Goal: Find specific page/section: Find specific page/section

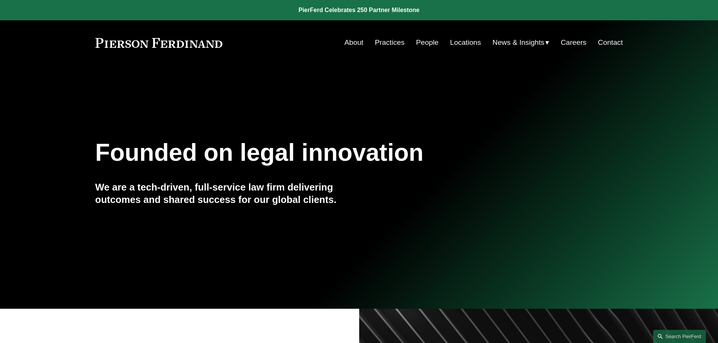
click at [418, 44] on link "People" at bounding box center [427, 42] width 23 height 14
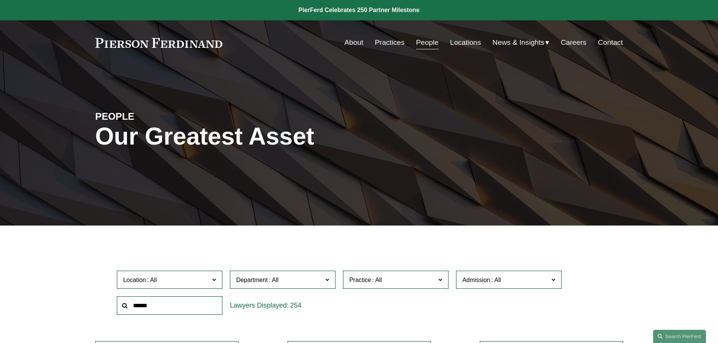
click at [169, 305] on input "text" at bounding box center [170, 306] width 106 height 18
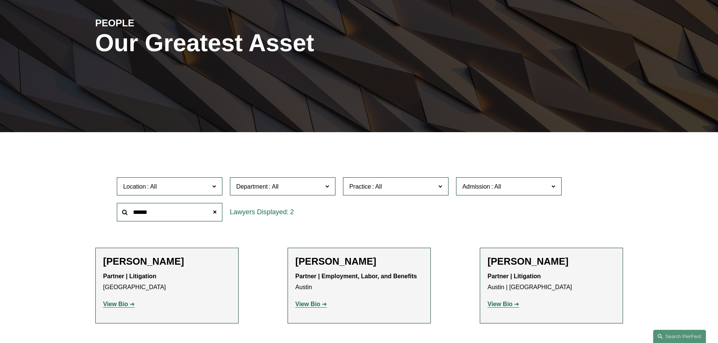
scroll to position [188, 0]
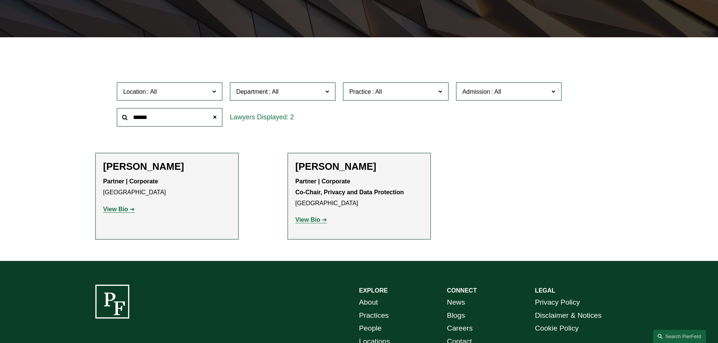
type input "******"
click at [122, 210] on strong "View Bio" at bounding box center [115, 209] width 25 height 6
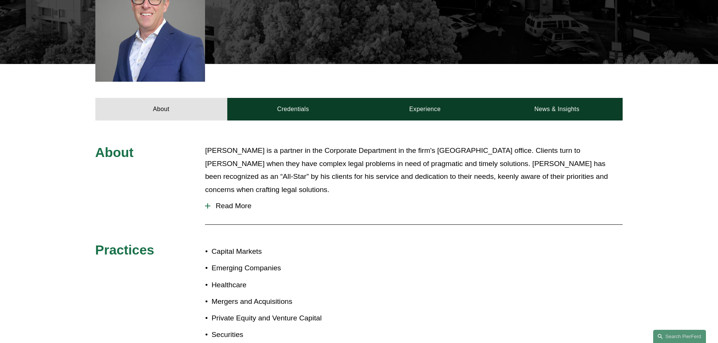
scroll to position [264, 0]
